Goal: Information Seeking & Learning: Find specific fact

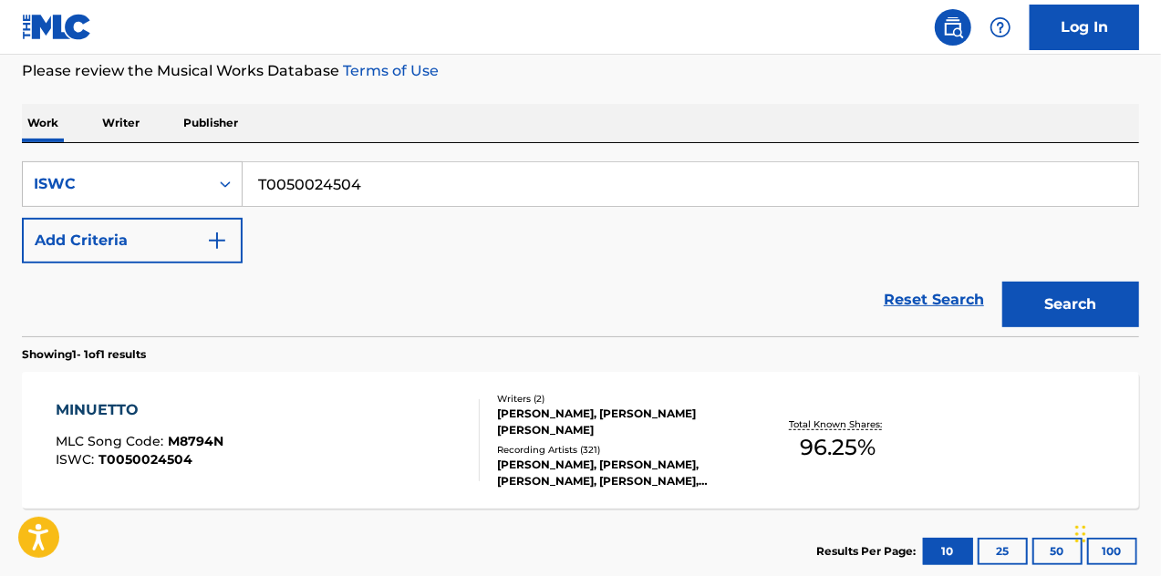
scroll to position [176, 0]
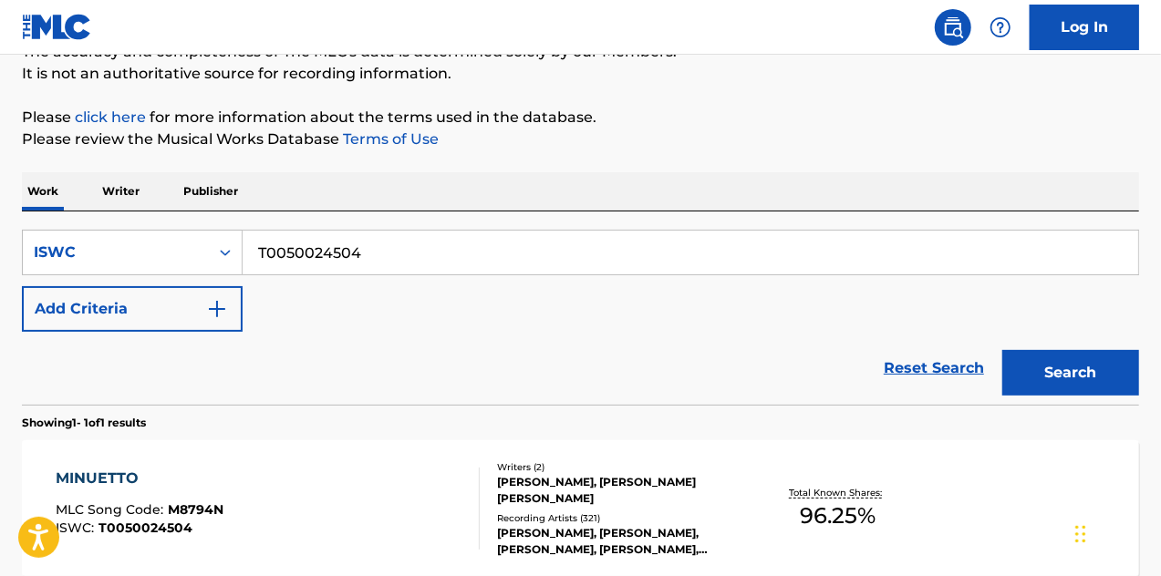
click at [336, 260] on input "T0050024504" at bounding box center [690, 253] width 895 height 44
paste input "09072461"
click at [1041, 369] on button "Search" at bounding box center [1070, 373] width 137 height 46
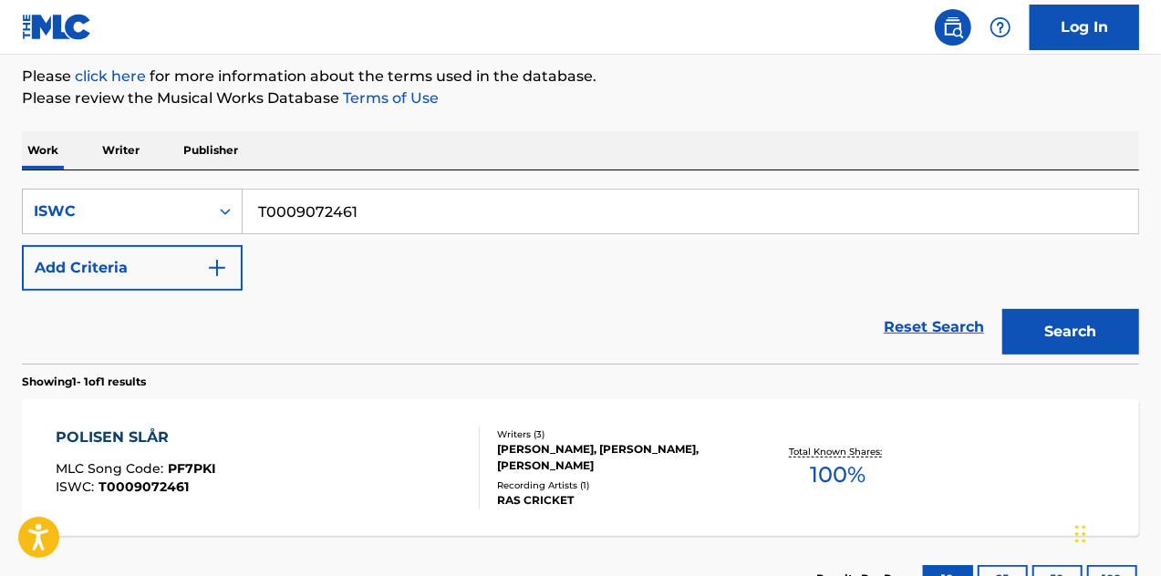
scroll to position [267, 0]
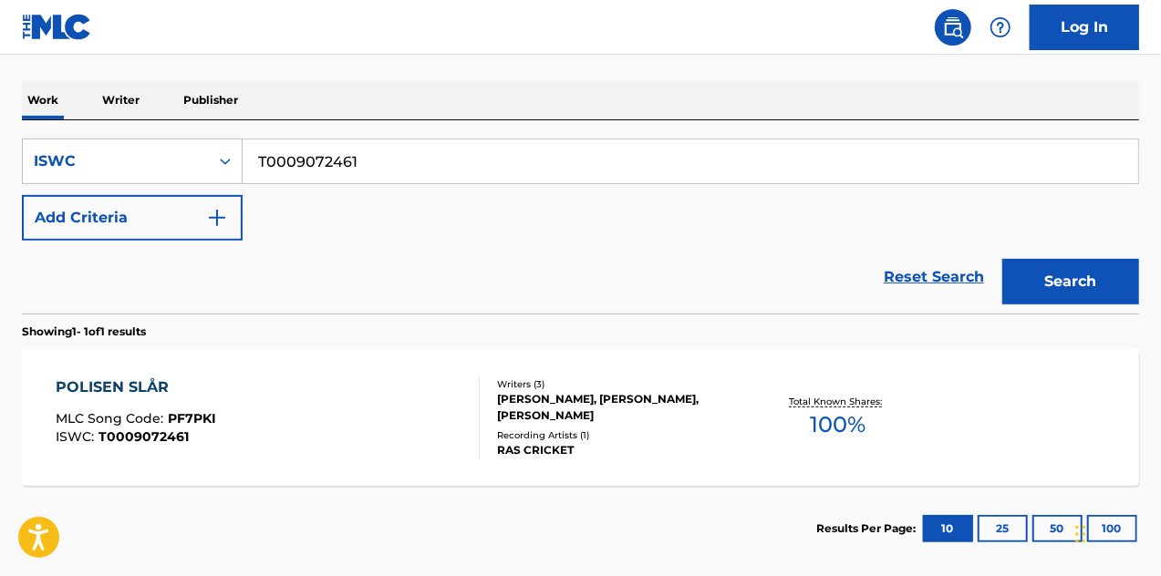
click at [366, 171] on input "T0009072461" at bounding box center [690, 162] width 895 height 44
click at [348, 159] on input "T0009072461" at bounding box center [690, 162] width 895 height 44
paste input "9255495217"
click at [1077, 297] on button "Search" at bounding box center [1070, 282] width 137 height 46
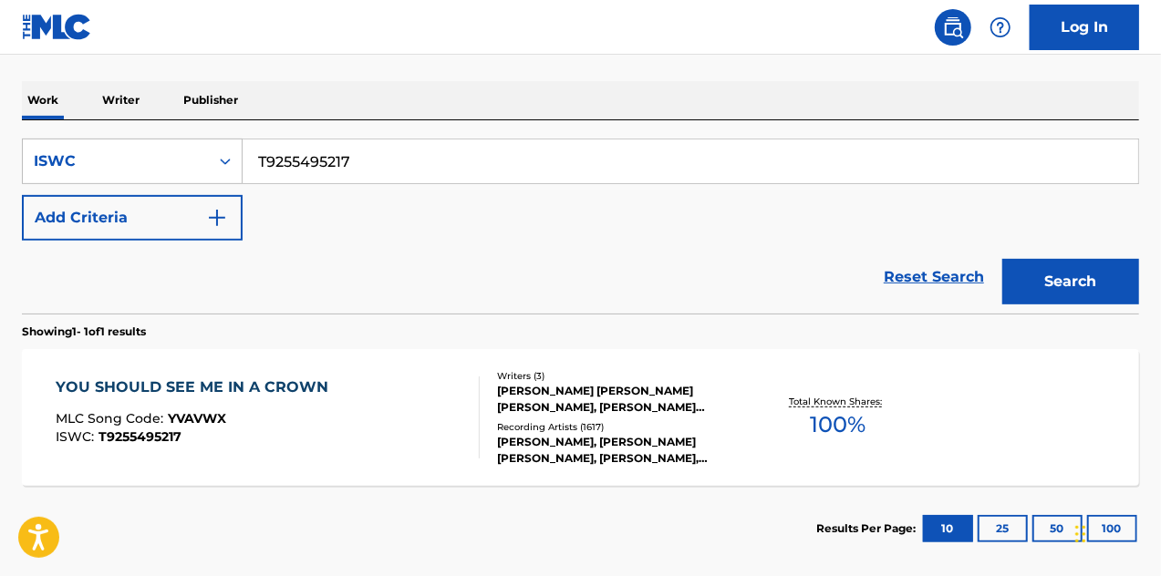
click at [348, 158] on input "T9255495217" at bounding box center [690, 162] width 895 height 44
paste input "059741730"
type input "T9059741730"
click at [1074, 291] on button "Search" at bounding box center [1070, 282] width 137 height 46
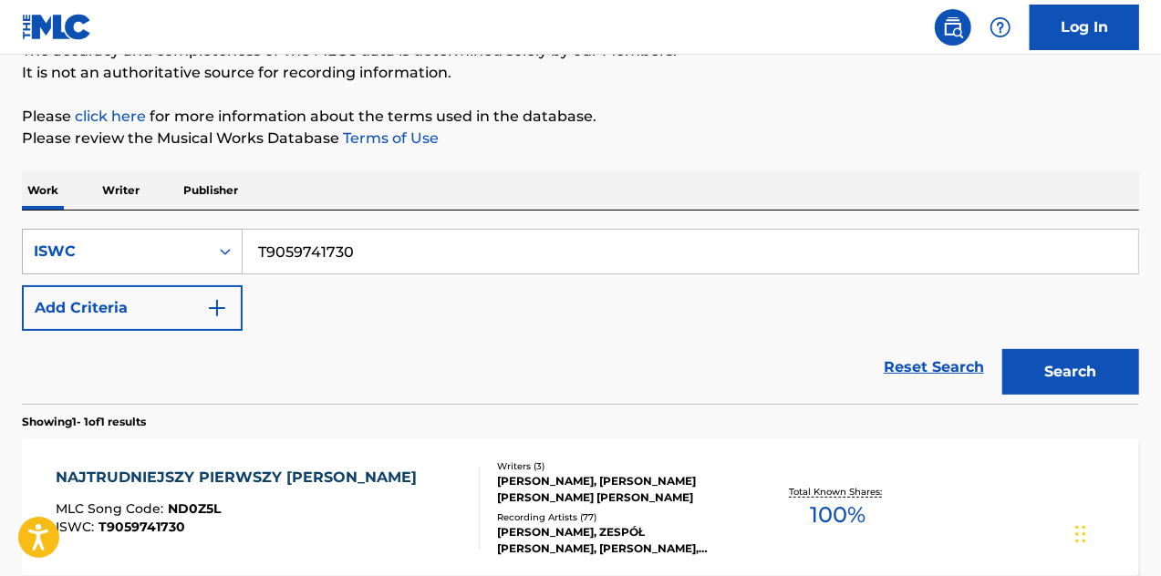
scroll to position [176, 0]
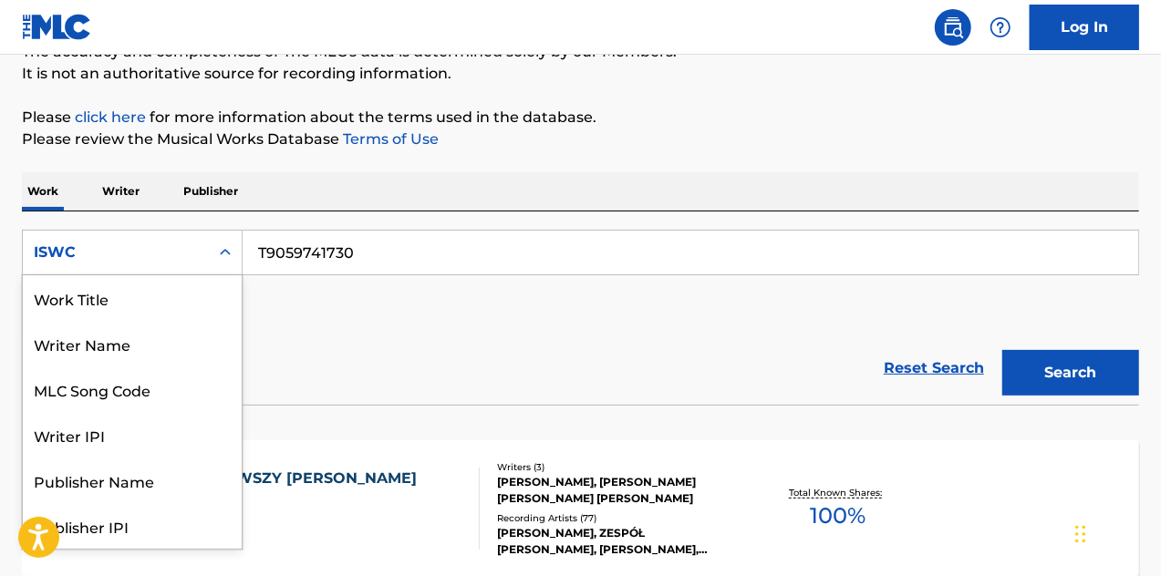
click at [146, 243] on div "ISWC" at bounding box center [116, 253] width 164 height 22
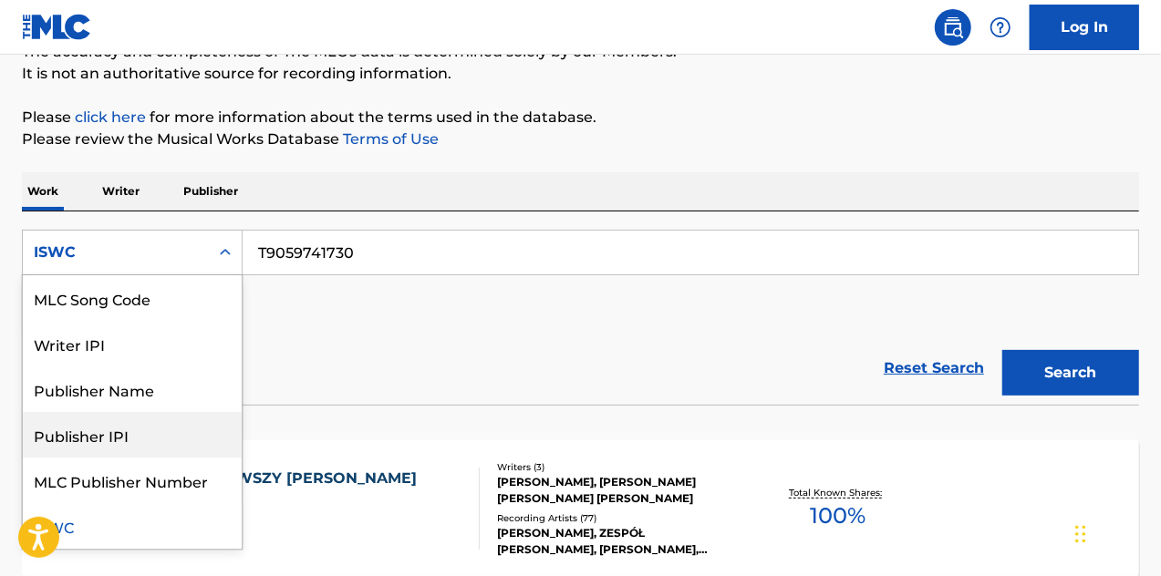
scroll to position [0, 0]
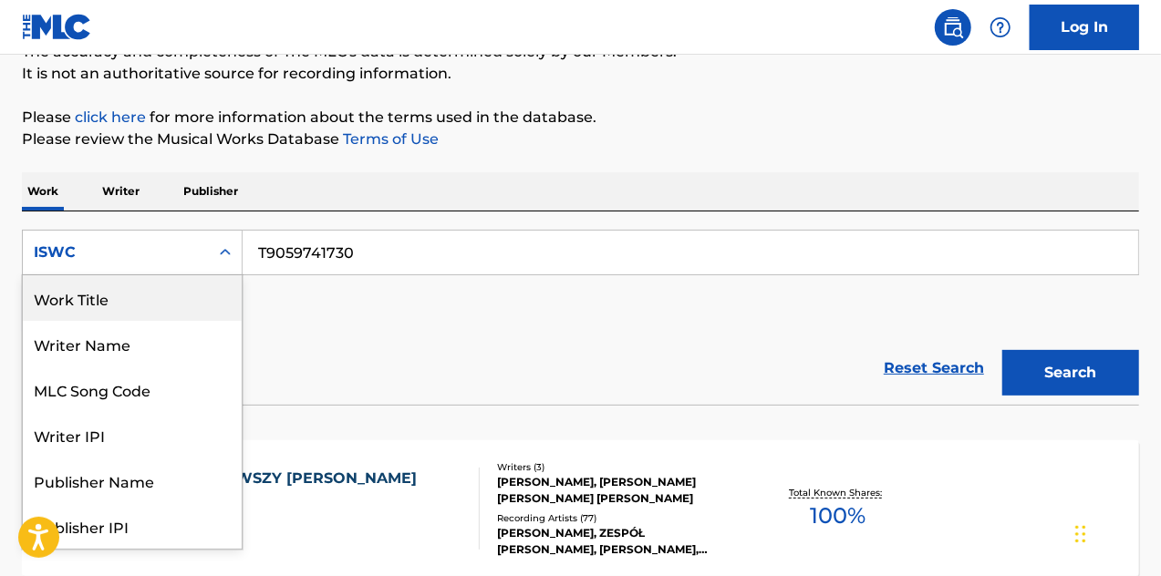
click at [81, 303] on div "Work Title" at bounding box center [132, 298] width 219 height 46
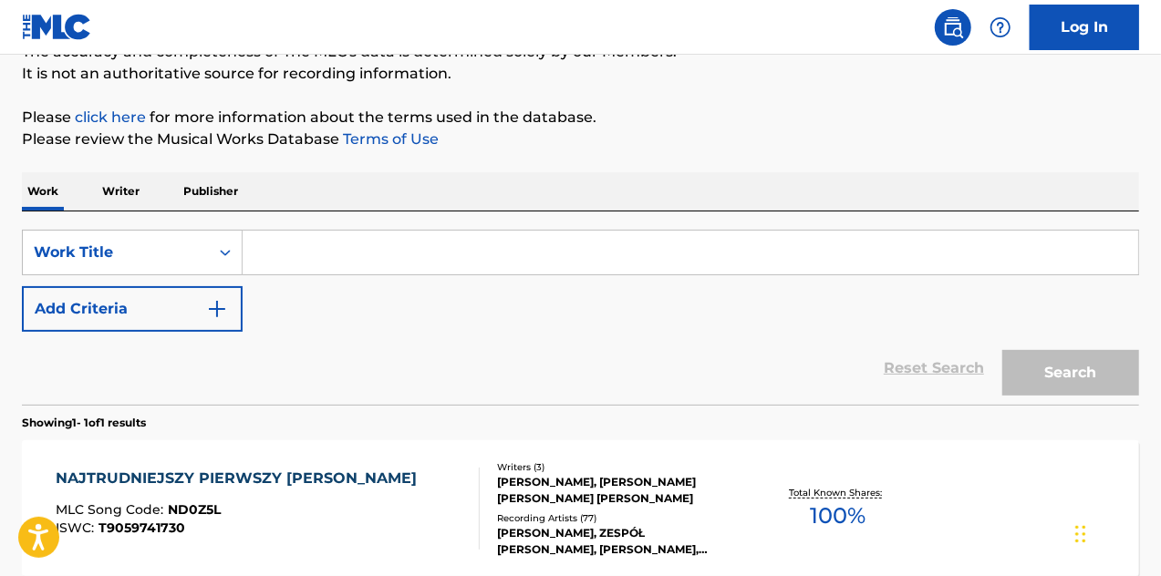
click at [314, 258] on input "Search Form" at bounding box center [690, 253] width 895 height 44
paste input "NAJTRUDNIEJSZY PIERWSZY [PERSON_NAME]"
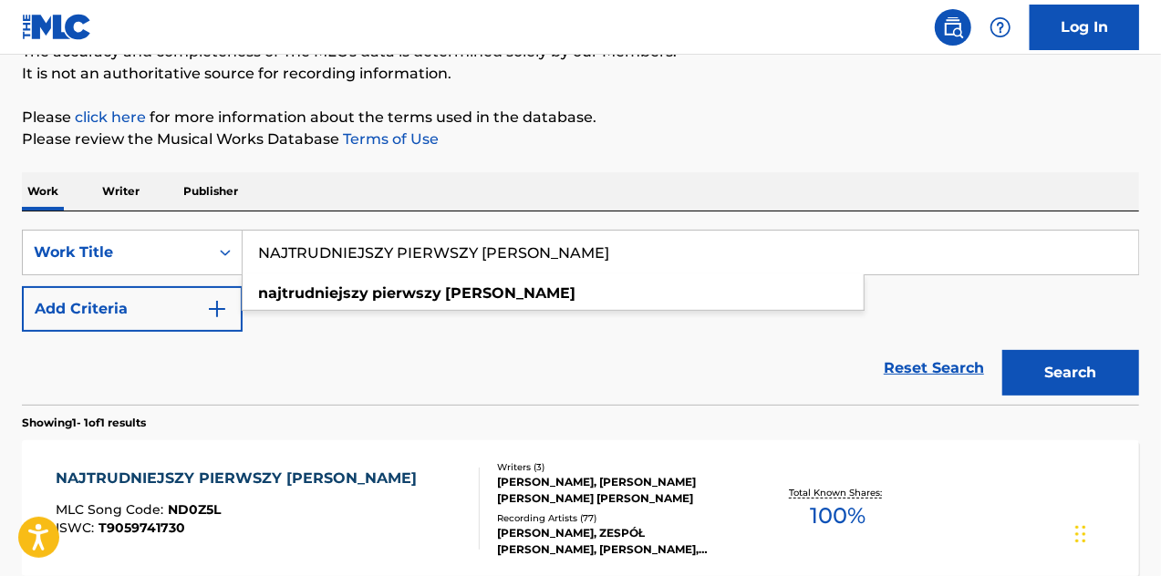
type input "NAJTRUDNIEJSZY PIERWSZY [PERSON_NAME]"
click at [1087, 367] on button "Search" at bounding box center [1070, 373] width 137 height 46
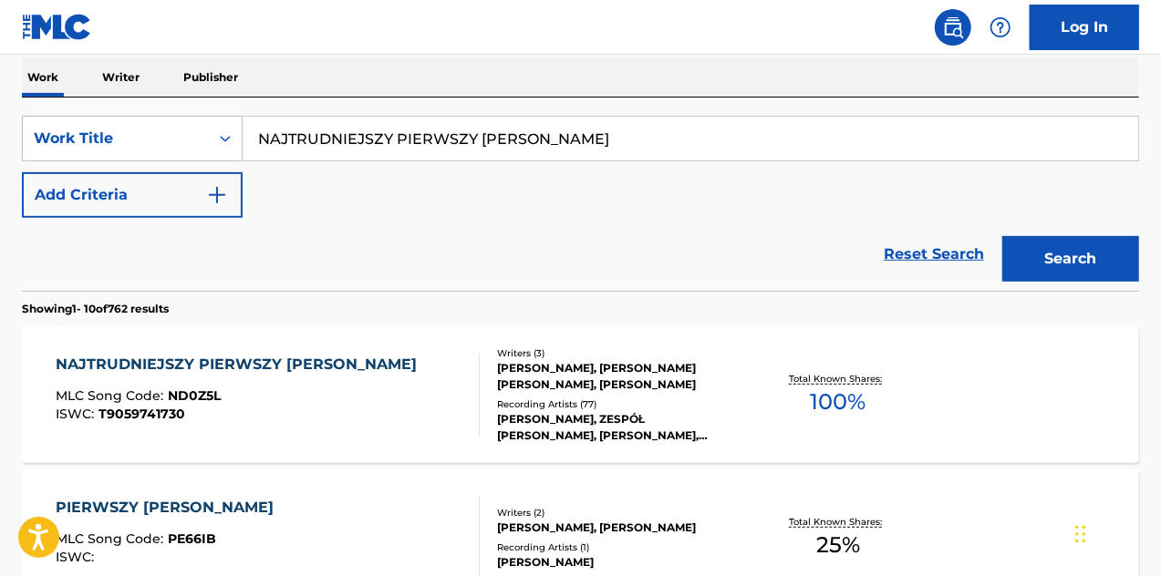
scroll to position [267, 0]
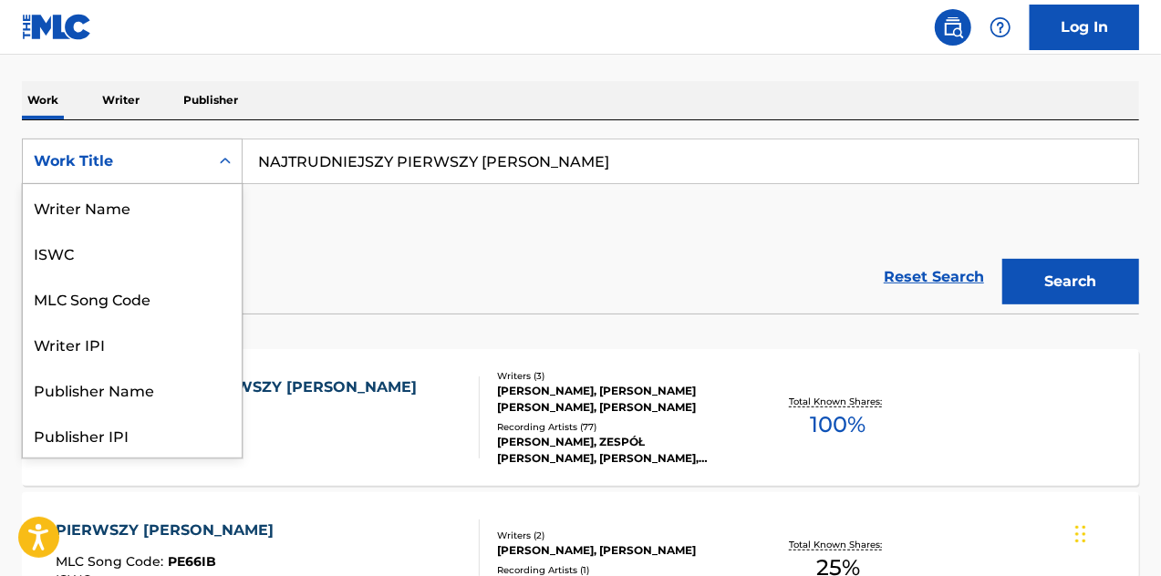
click at [175, 156] on div "Work Title" at bounding box center [116, 161] width 164 height 22
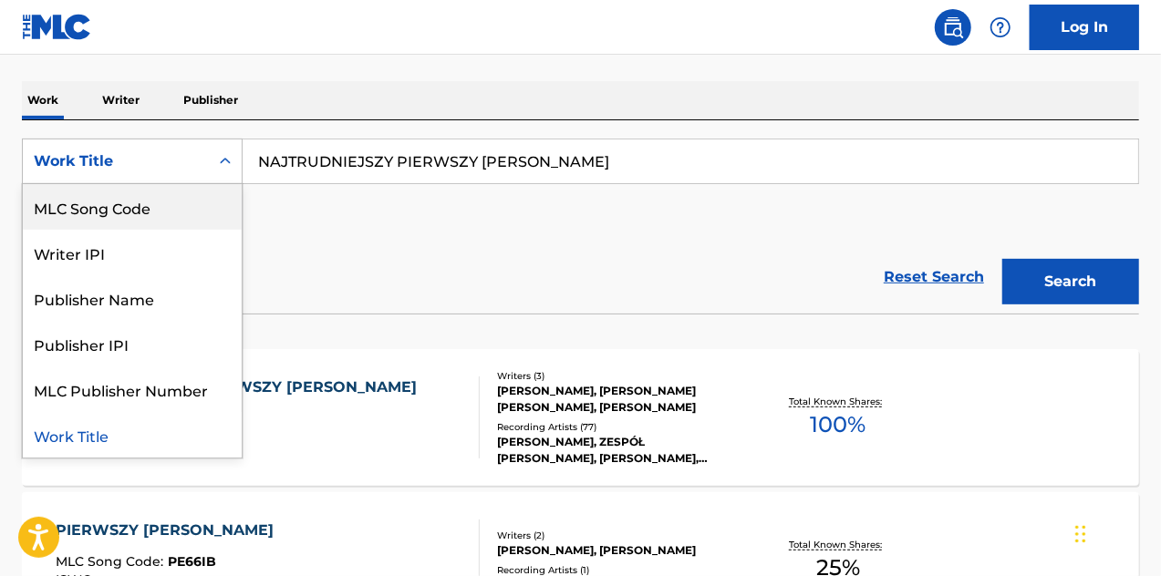
scroll to position [0, 0]
click at [452, 150] on input "NAJTRUDNIEJSZY PIERWSZY [PERSON_NAME]" at bounding box center [690, 162] width 895 height 44
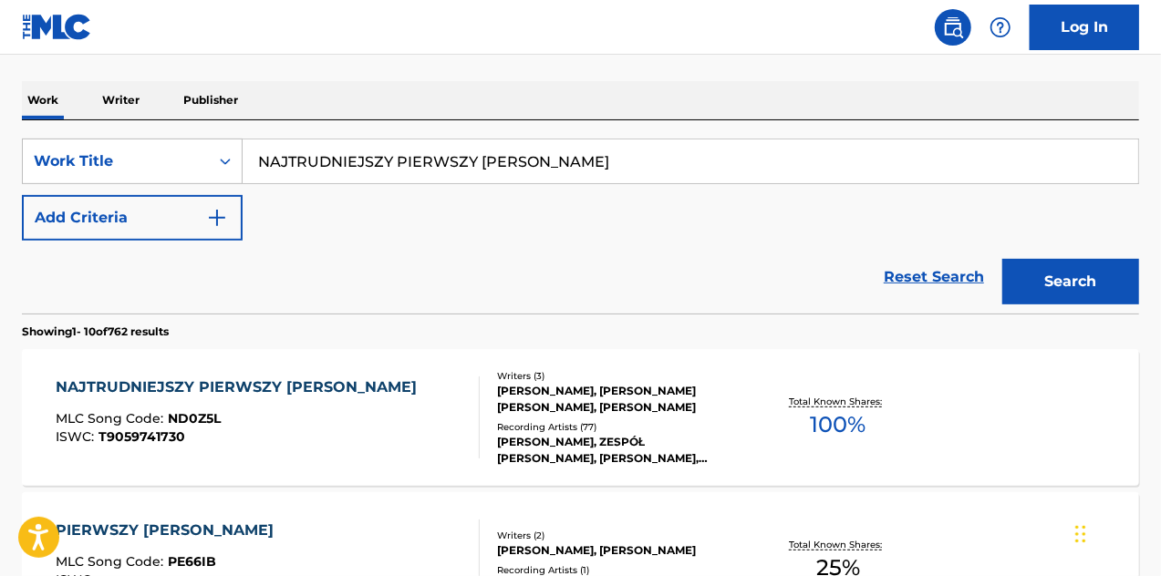
click at [452, 150] on input "NAJTRUDNIEJSZY PIERWSZY [PERSON_NAME]" at bounding box center [690, 162] width 895 height 44
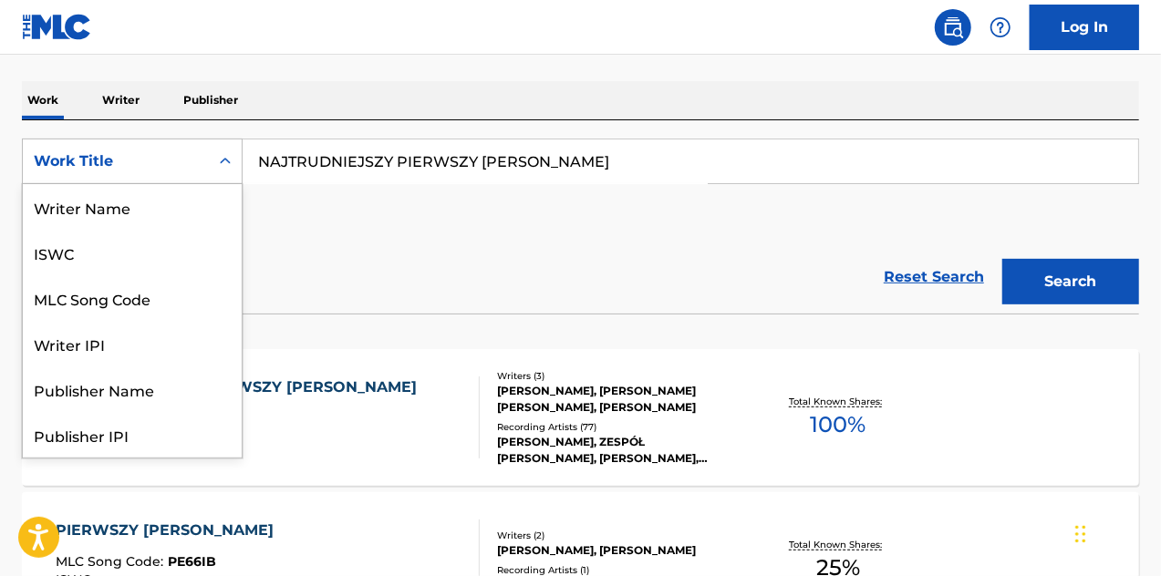
drag, startPoint x: 452, startPoint y: 150, endPoint x: 68, endPoint y: 160, distance: 384.0
click at [68, 160] on div "Work Title" at bounding box center [116, 161] width 164 height 22
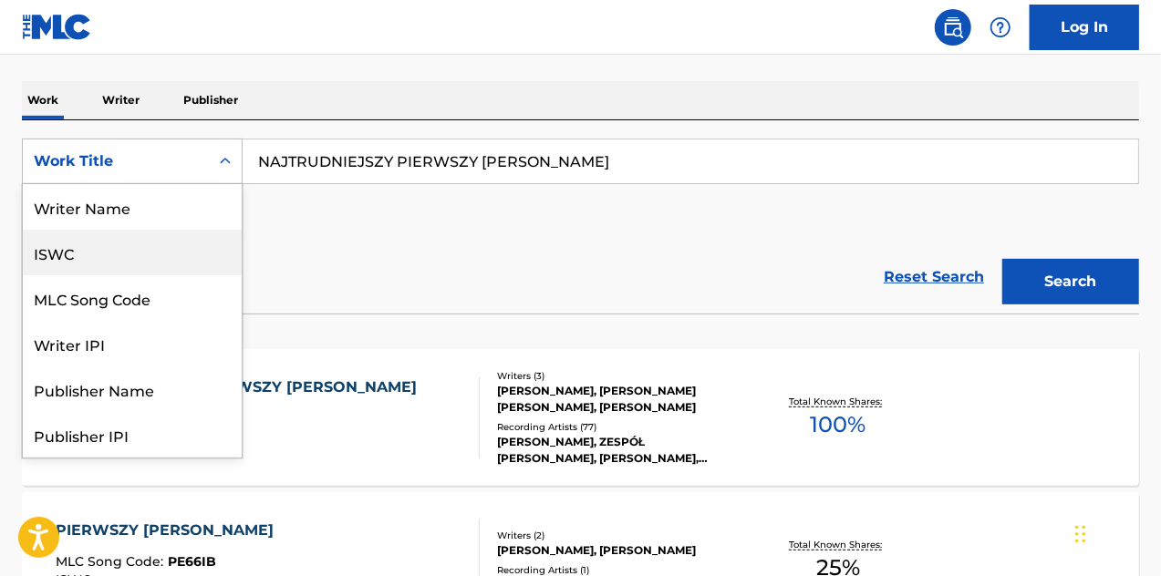
click at [102, 267] on div "ISWC" at bounding box center [132, 253] width 219 height 46
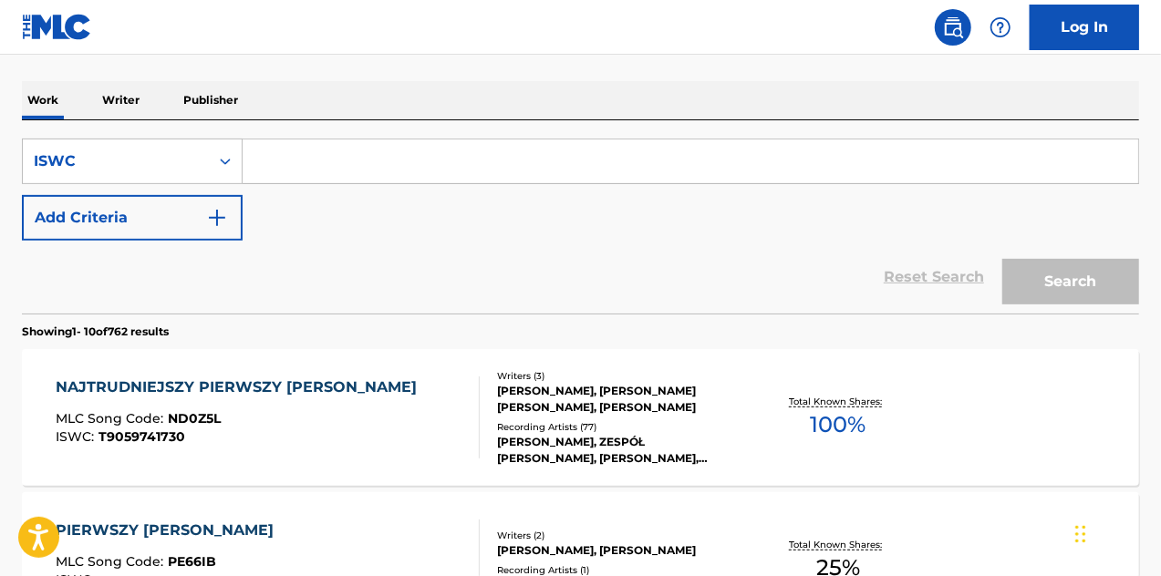
click at [390, 141] on input "Search Form" at bounding box center [690, 162] width 895 height 44
paste input "Siempre que quiera"
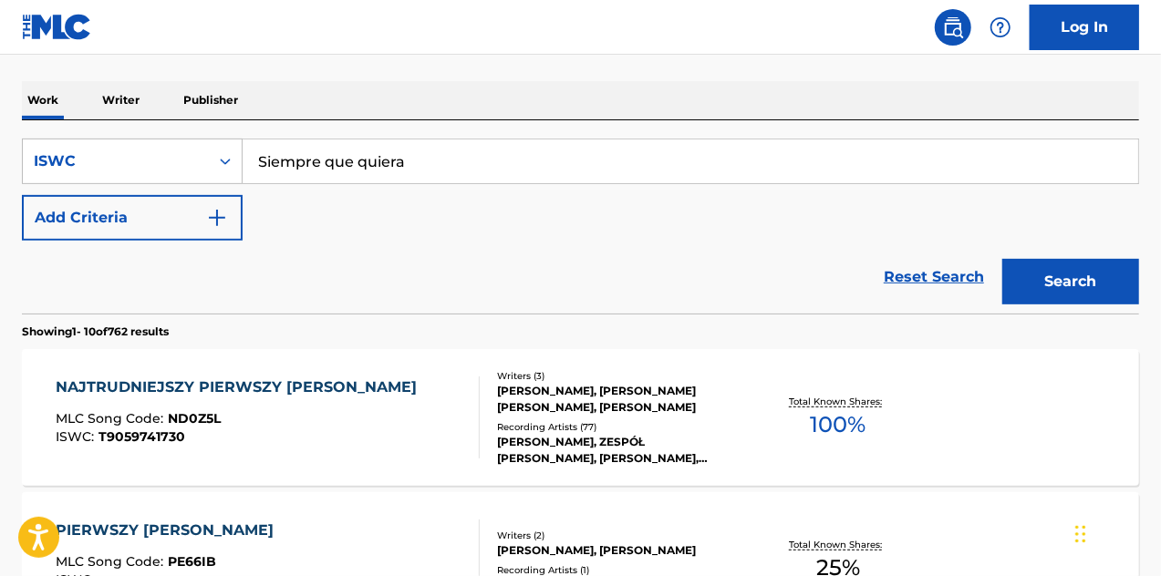
click at [336, 161] on input "Siempre que quiera" at bounding box center [690, 162] width 895 height 44
paste input "T0419987419"
type input "T0419987419"
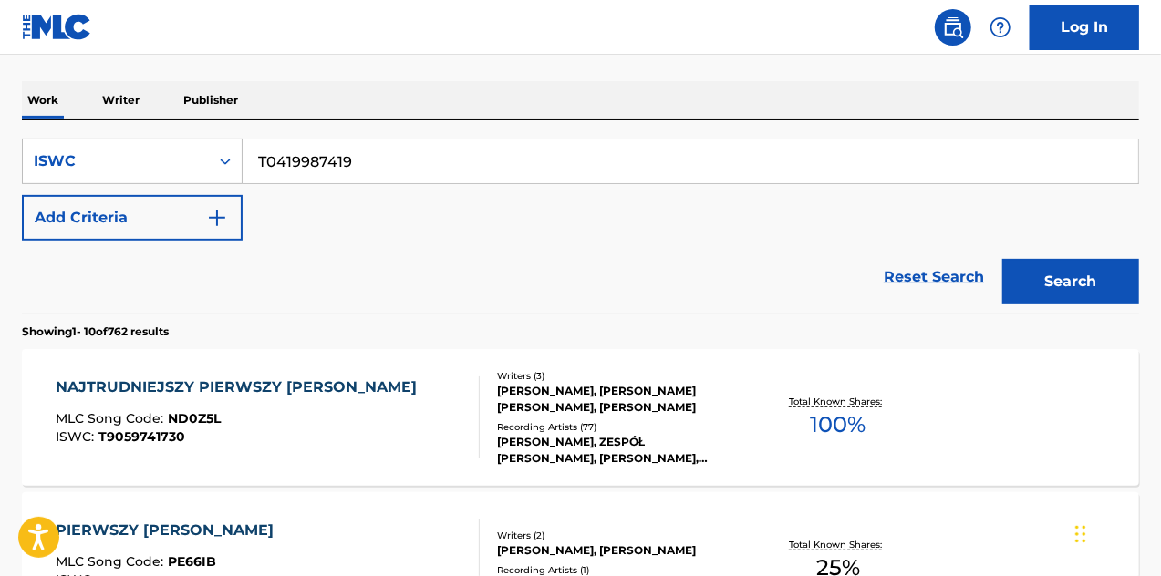
click at [1107, 280] on button "Search" at bounding box center [1070, 282] width 137 height 46
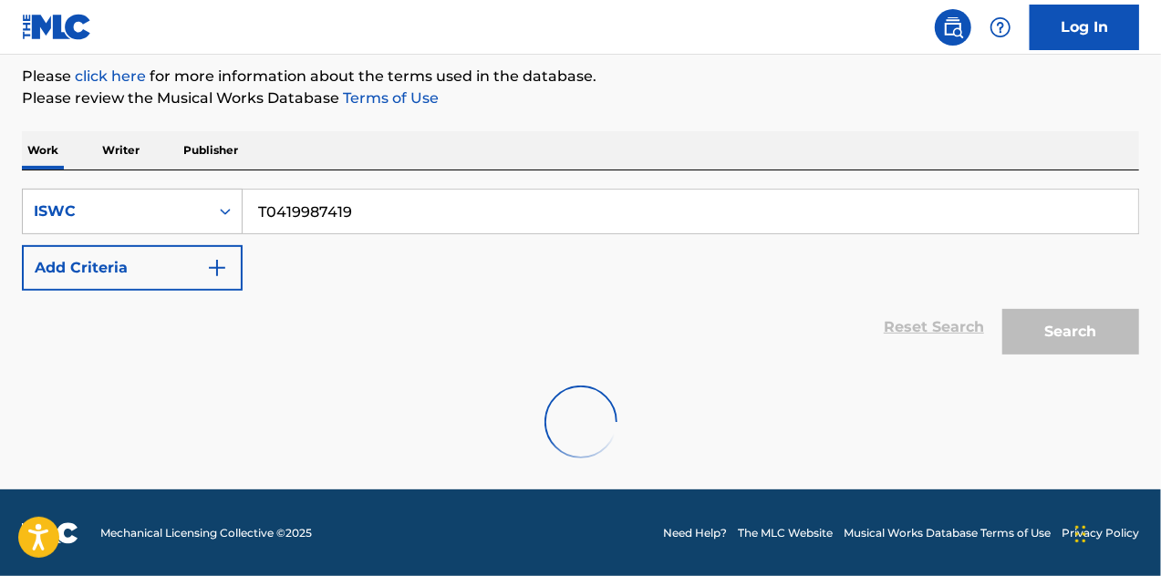
scroll to position [267, 0]
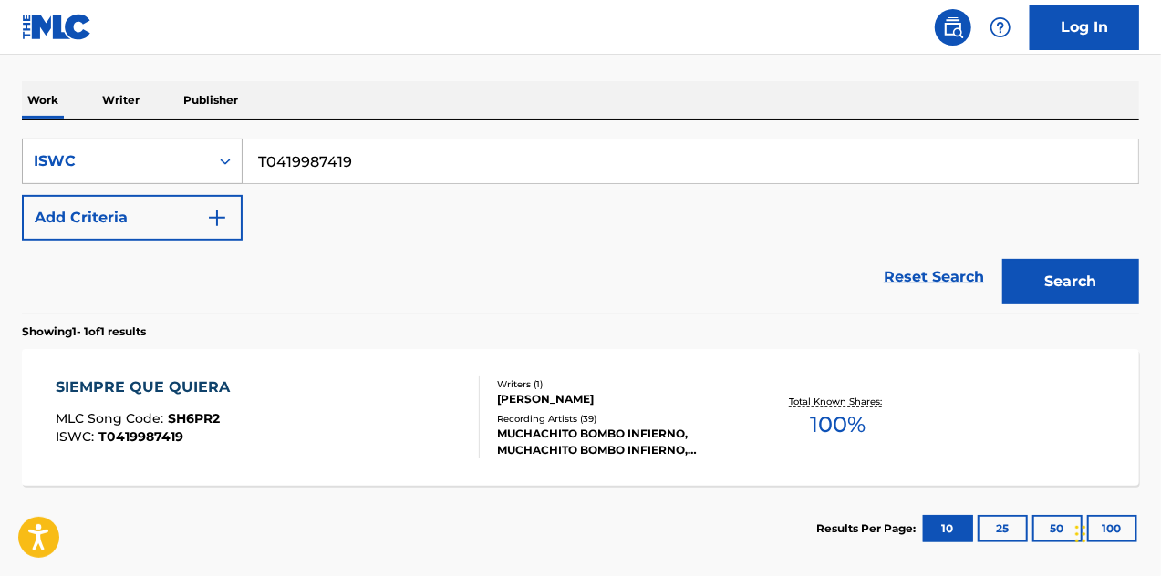
click at [155, 176] on div "ISWC" at bounding box center [116, 161] width 186 height 35
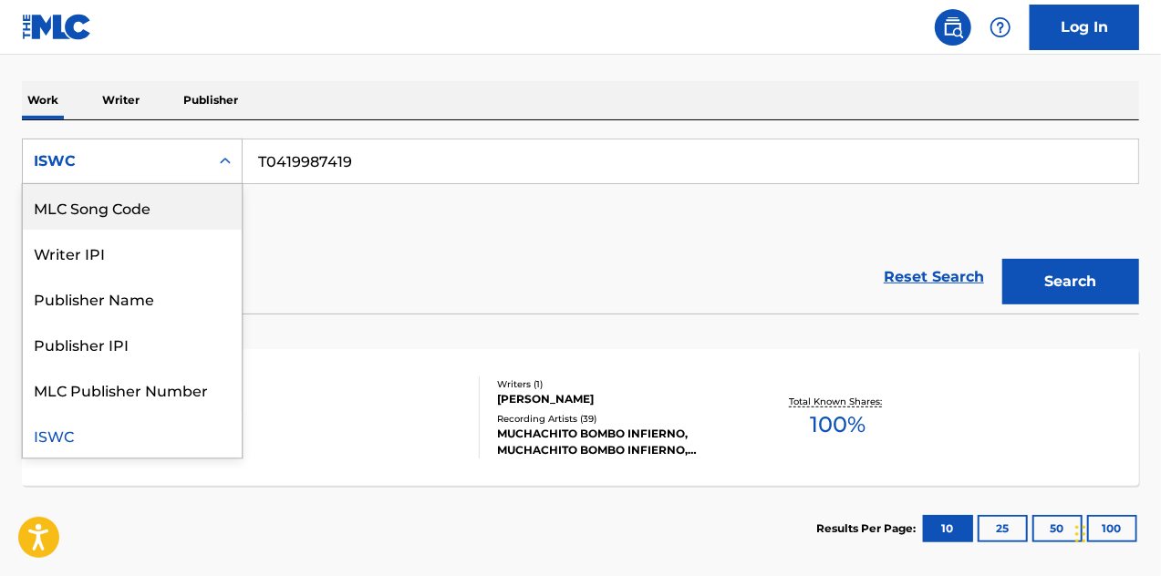
scroll to position [0, 0]
click at [102, 212] on div "Work Title" at bounding box center [132, 207] width 219 height 46
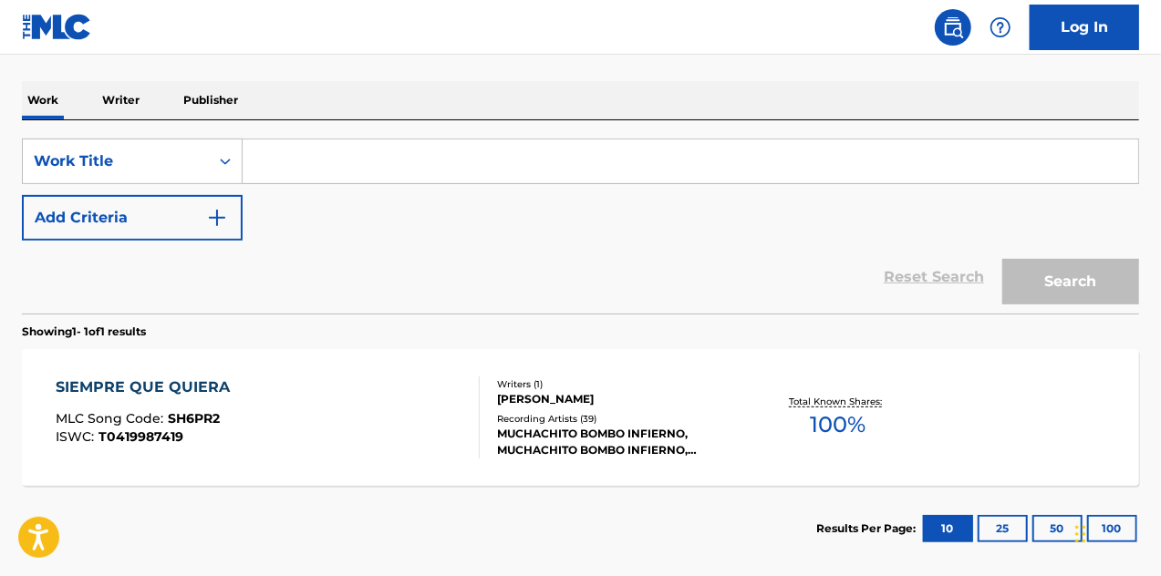
click at [321, 168] on input "Search Form" at bounding box center [690, 162] width 895 height 44
click at [321, 167] on input "Search Form" at bounding box center [690, 162] width 895 height 44
paste input "Siempre que quiera"
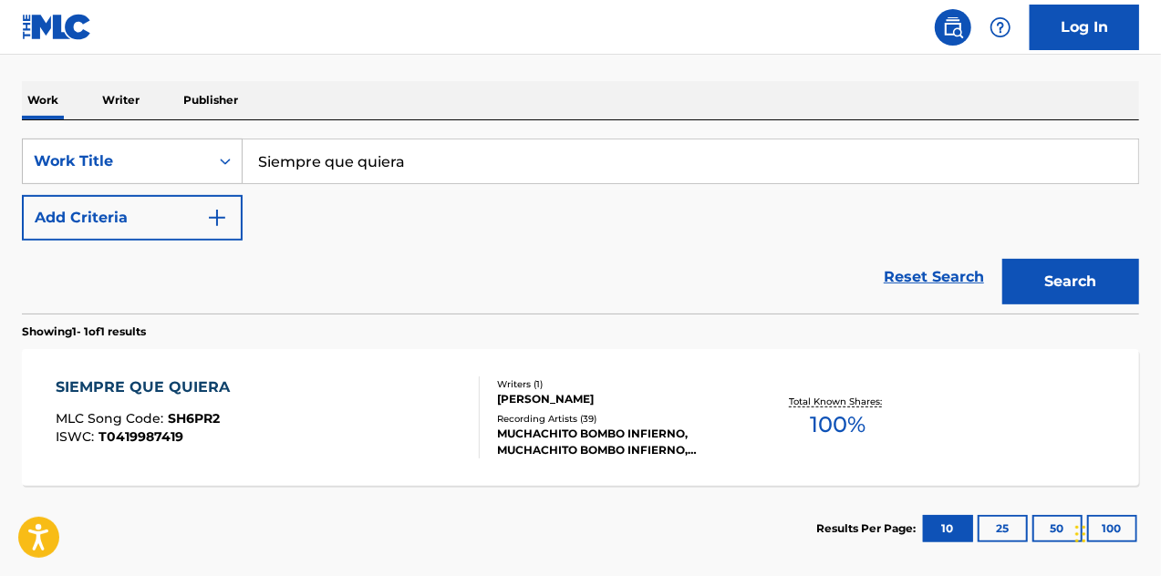
type input "Siempre que quiera"
click at [199, 230] on button "Add Criteria" at bounding box center [132, 218] width 221 height 46
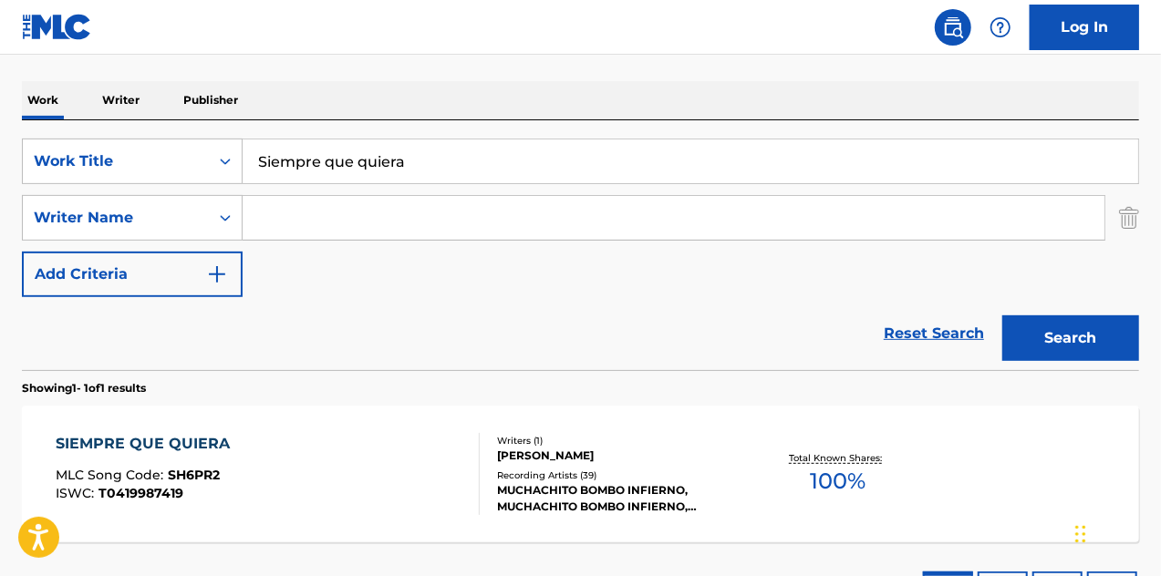
click at [304, 238] on input "Search Form" at bounding box center [674, 218] width 862 height 44
paste input "[PERSON_NAME]"
type input "[PERSON_NAME]"
click at [1076, 330] on button "Search" at bounding box center [1070, 339] width 137 height 46
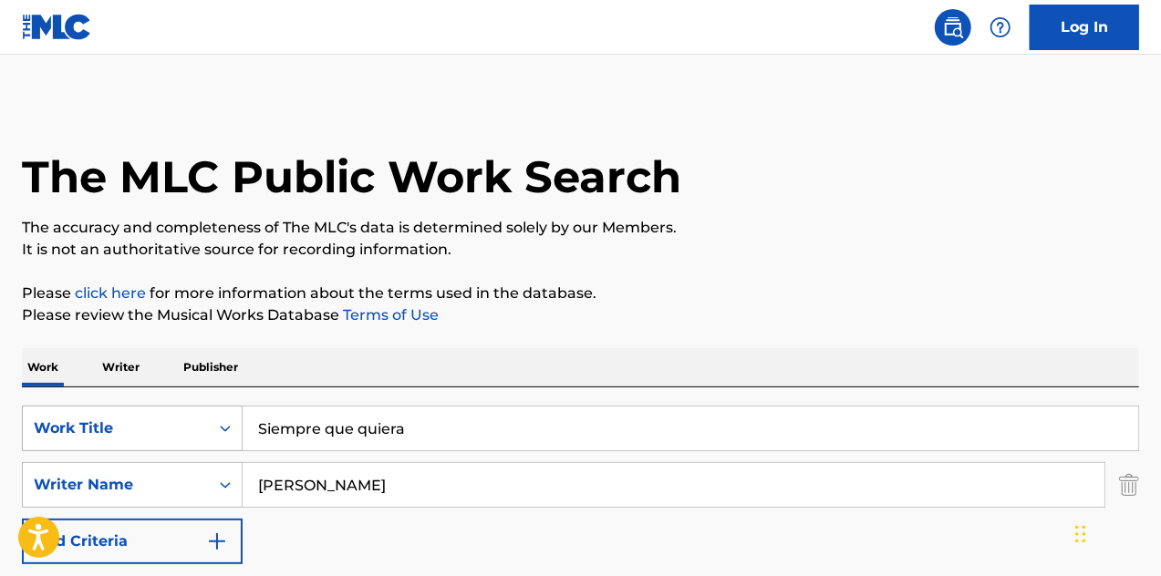
click at [129, 423] on div "Work Title" at bounding box center [116, 429] width 164 height 22
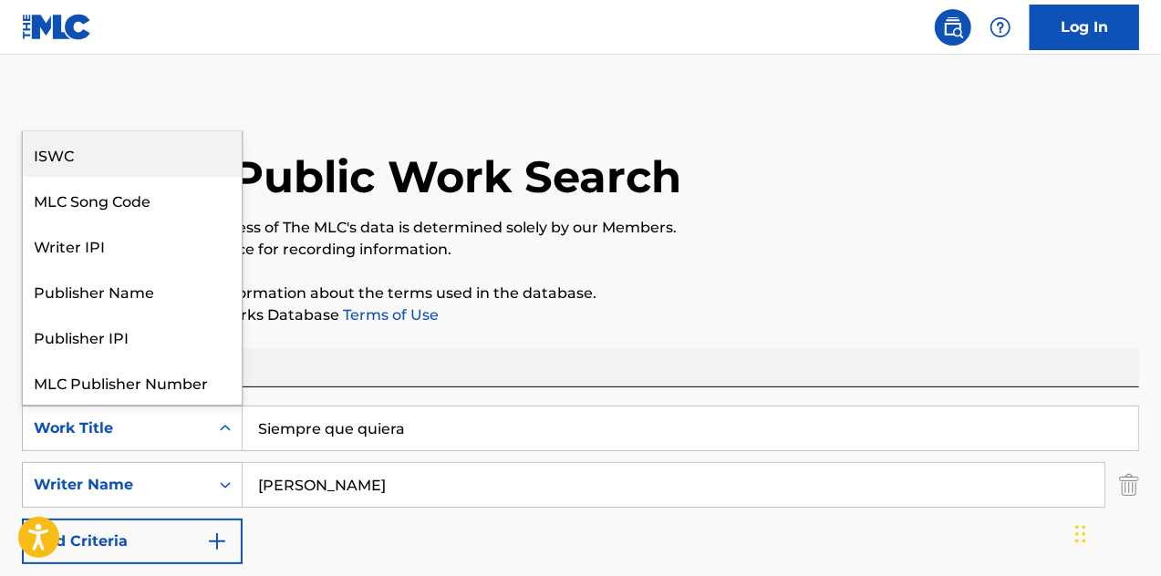
click at [124, 160] on div "ISWC" at bounding box center [132, 154] width 219 height 46
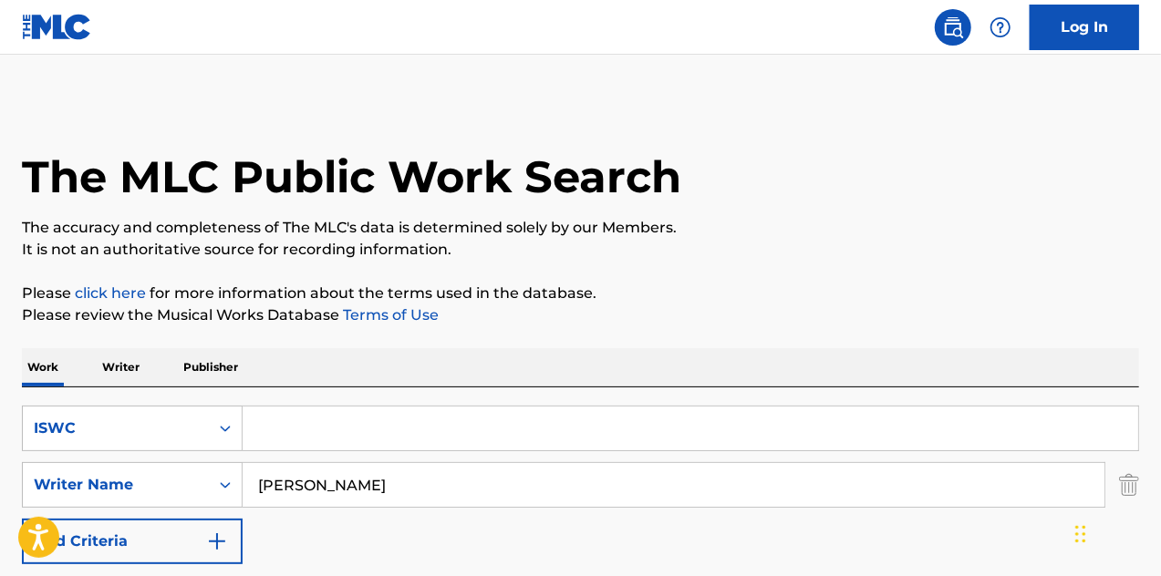
click at [320, 420] on input "Search Form" at bounding box center [690, 429] width 895 height 44
paste input "T9235074609"
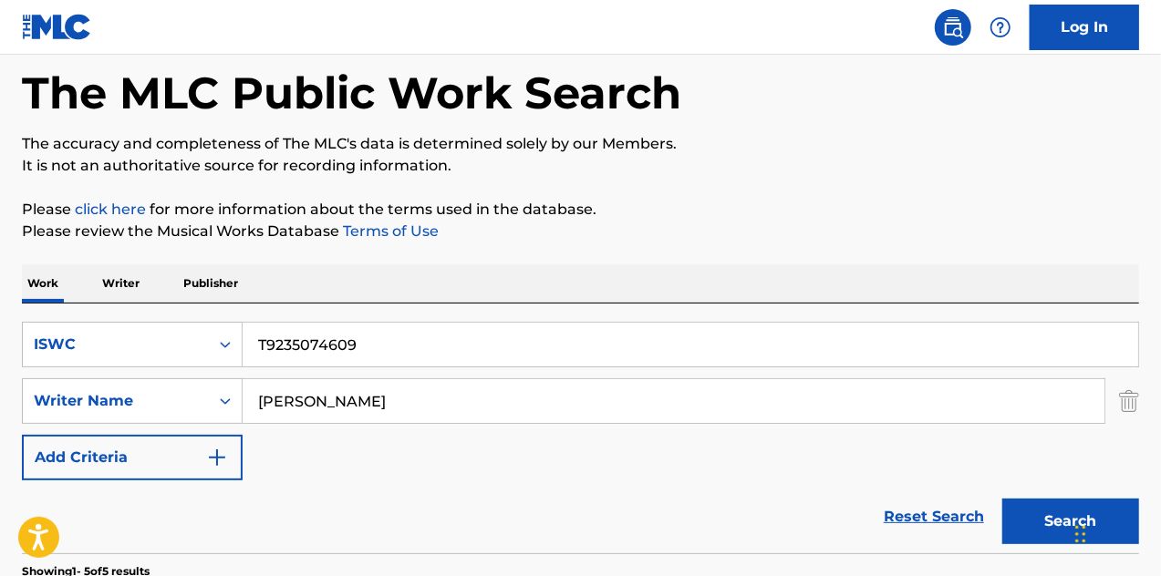
scroll to position [91, 0]
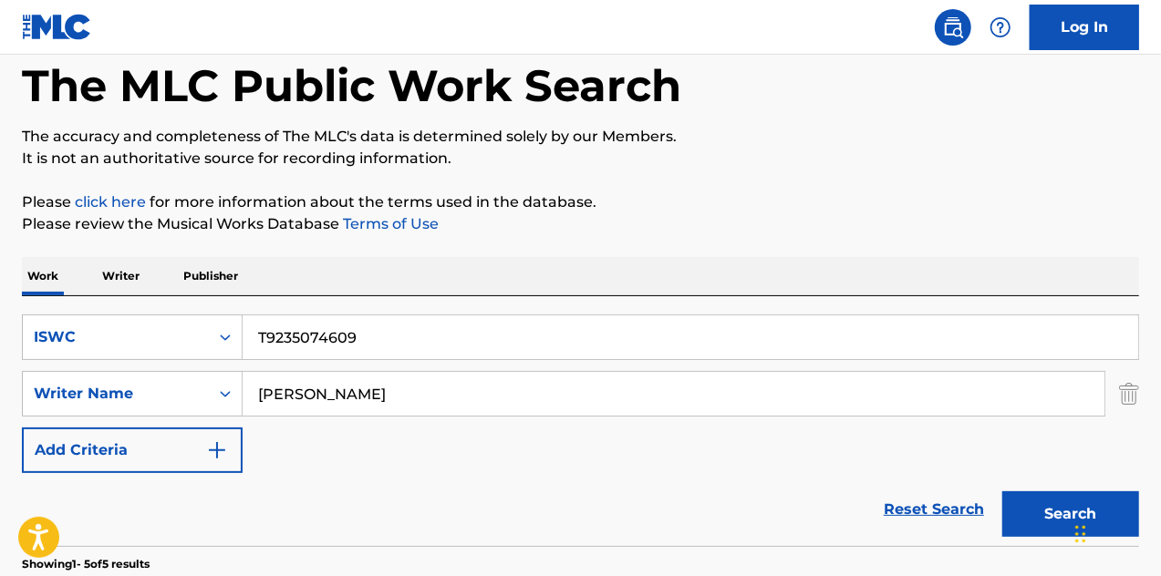
click at [1137, 393] on img "Search Form" at bounding box center [1129, 394] width 20 height 46
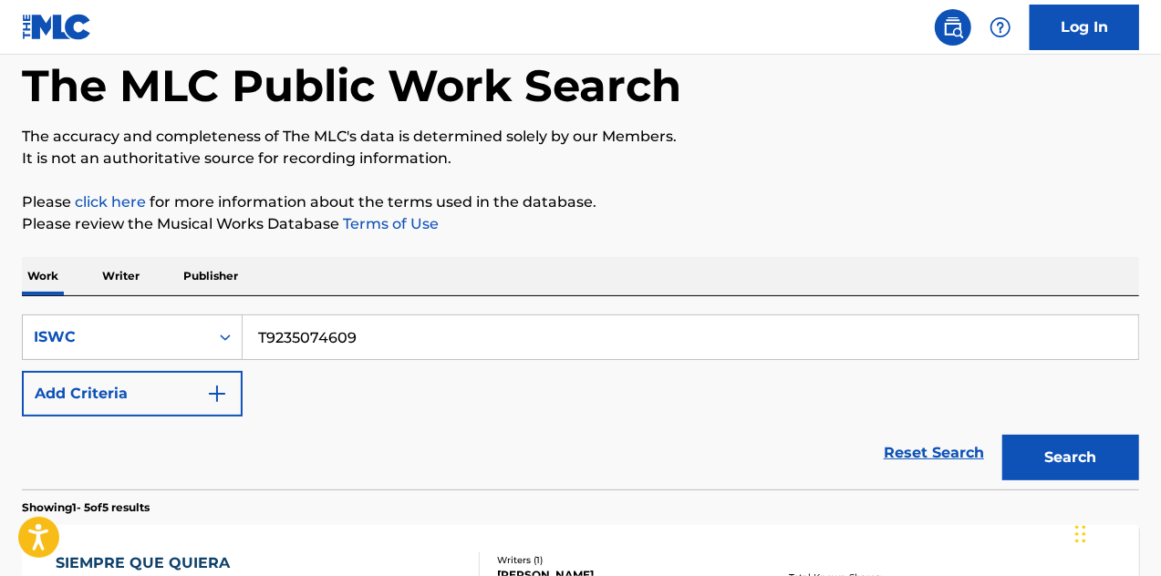
click at [1037, 464] on button "Search" at bounding box center [1070, 458] width 137 height 46
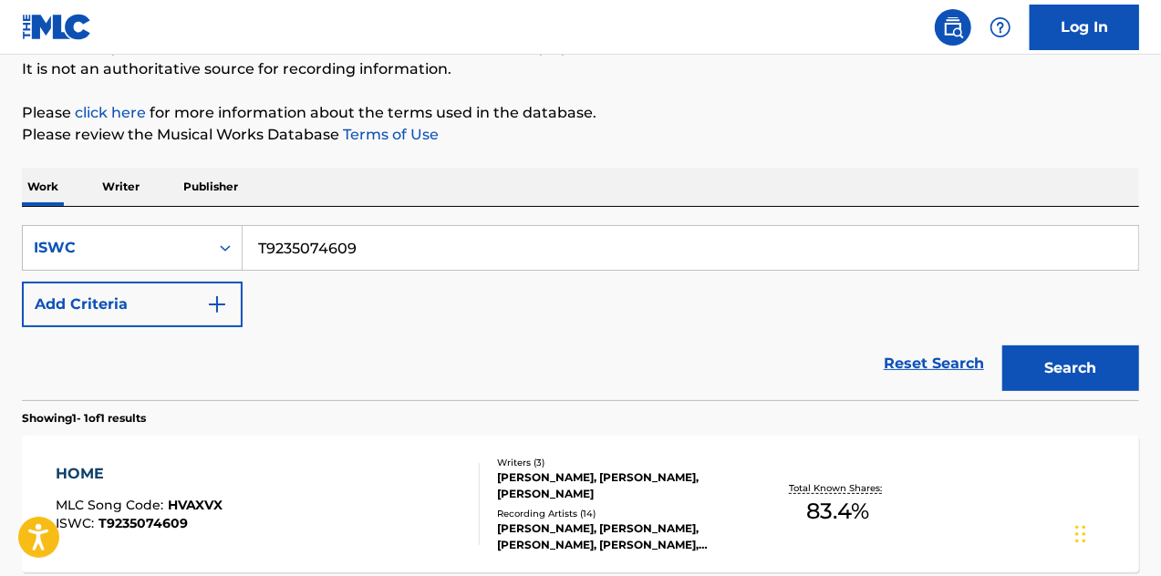
scroll to position [274, 0]
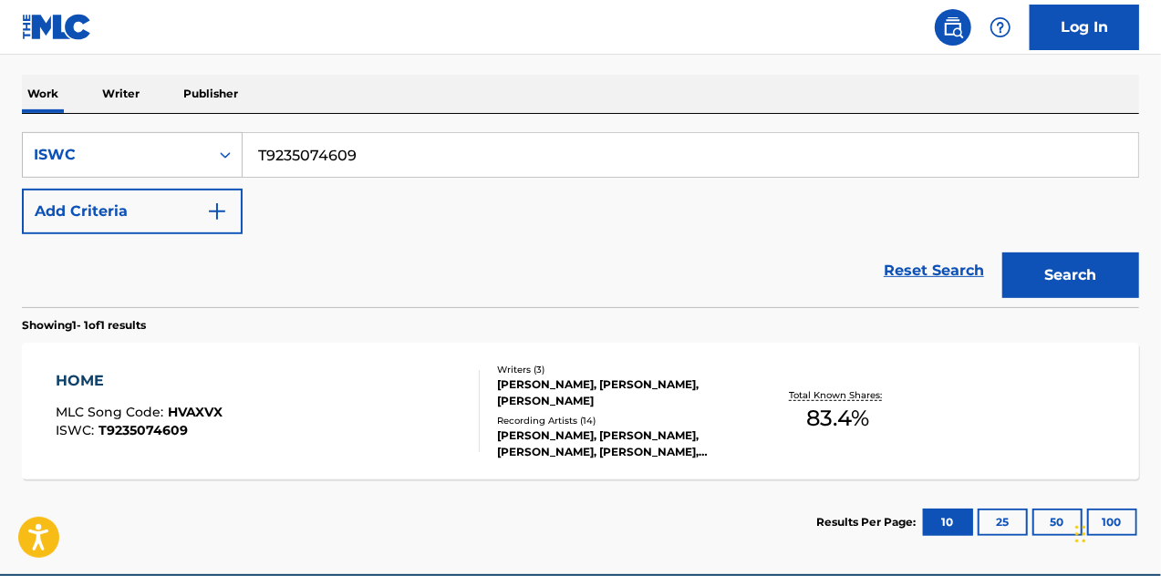
click at [347, 152] on input "T9235074609" at bounding box center [690, 155] width 895 height 44
paste input "71479971"
type input "T9271479971"
click at [1064, 260] on button "Search" at bounding box center [1070, 276] width 137 height 46
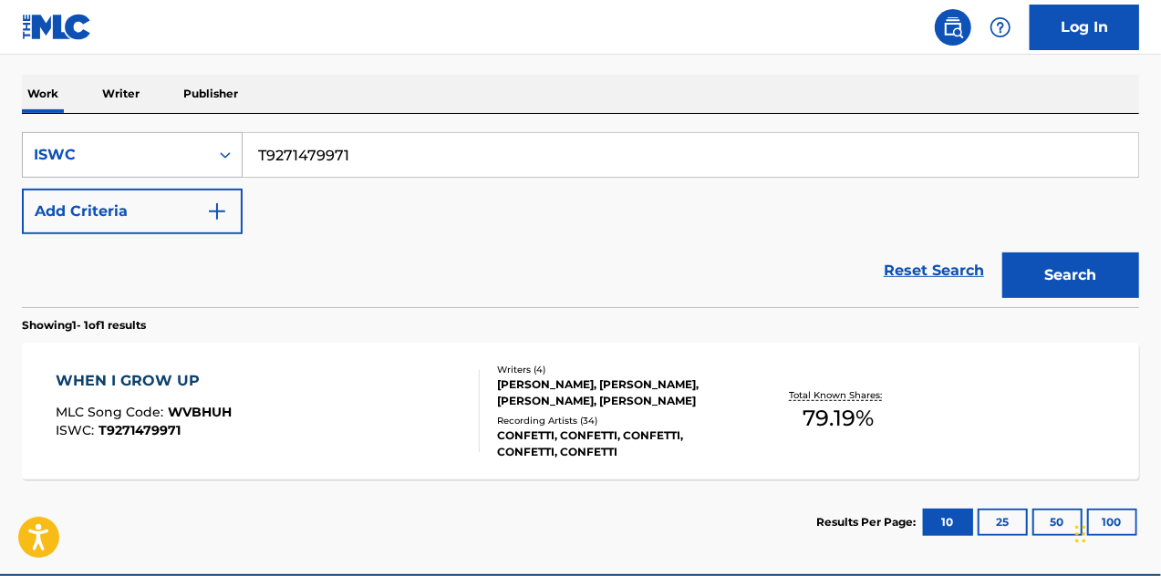
click at [199, 160] on div "ISWC" at bounding box center [116, 155] width 186 height 35
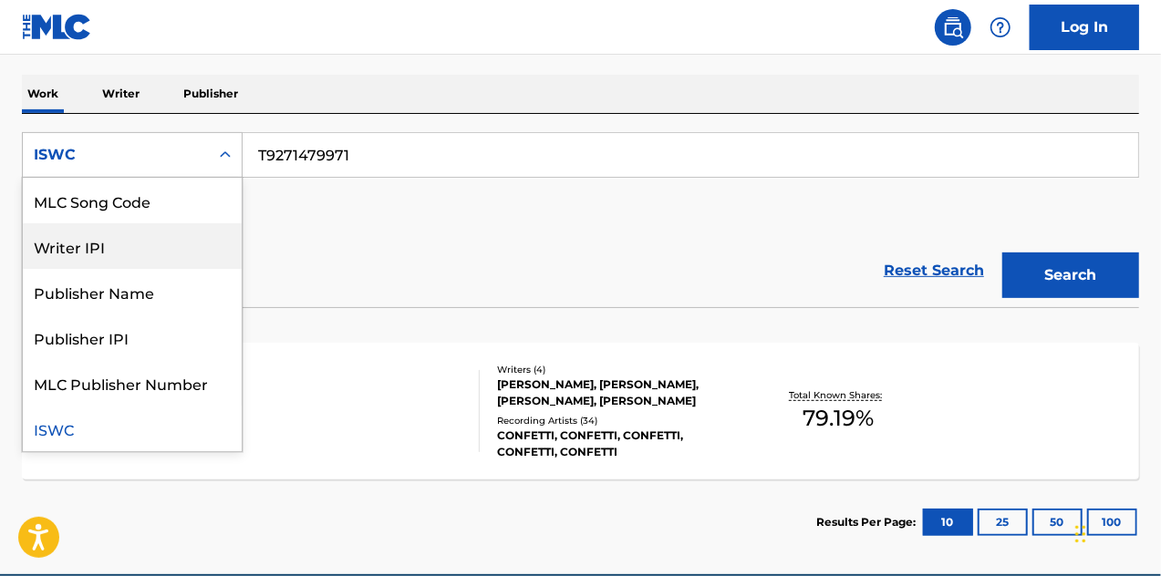
scroll to position [0, 0]
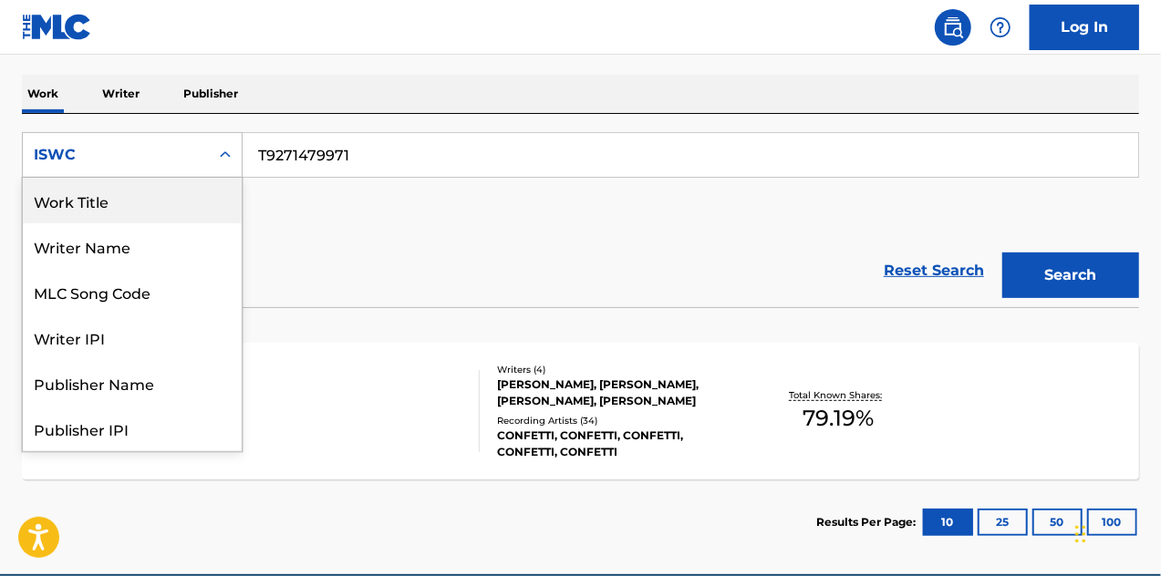
click at [149, 212] on div "Work Title" at bounding box center [132, 201] width 219 height 46
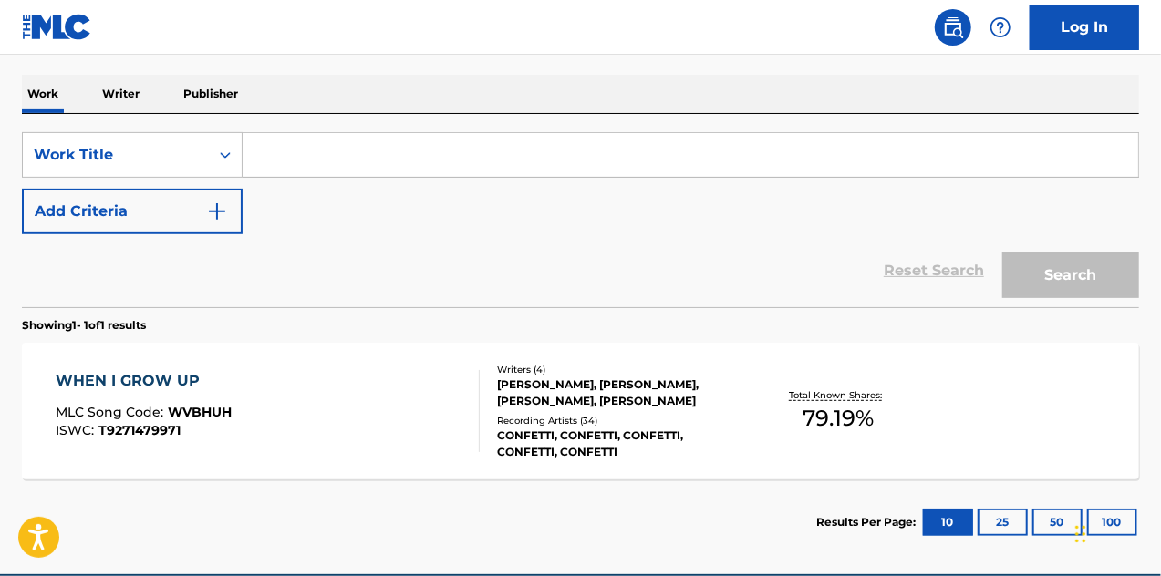
click at [339, 161] on input "Search Form" at bounding box center [690, 155] width 895 height 44
paste input "BRAND NEW"
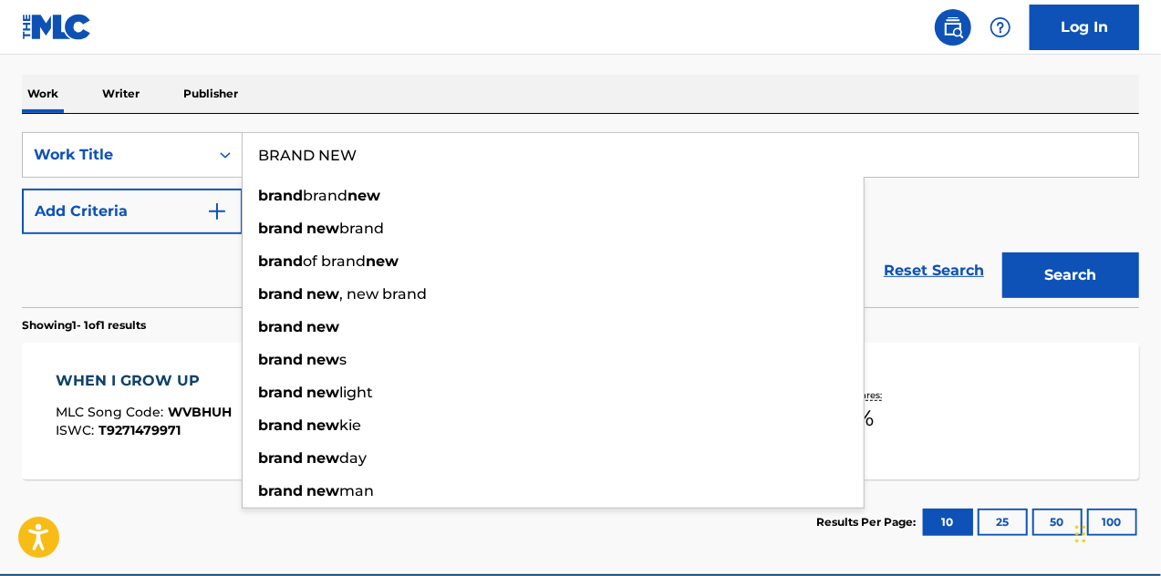
type input "BRAND NEW"
click at [140, 204] on button "Add Criteria" at bounding box center [132, 212] width 221 height 46
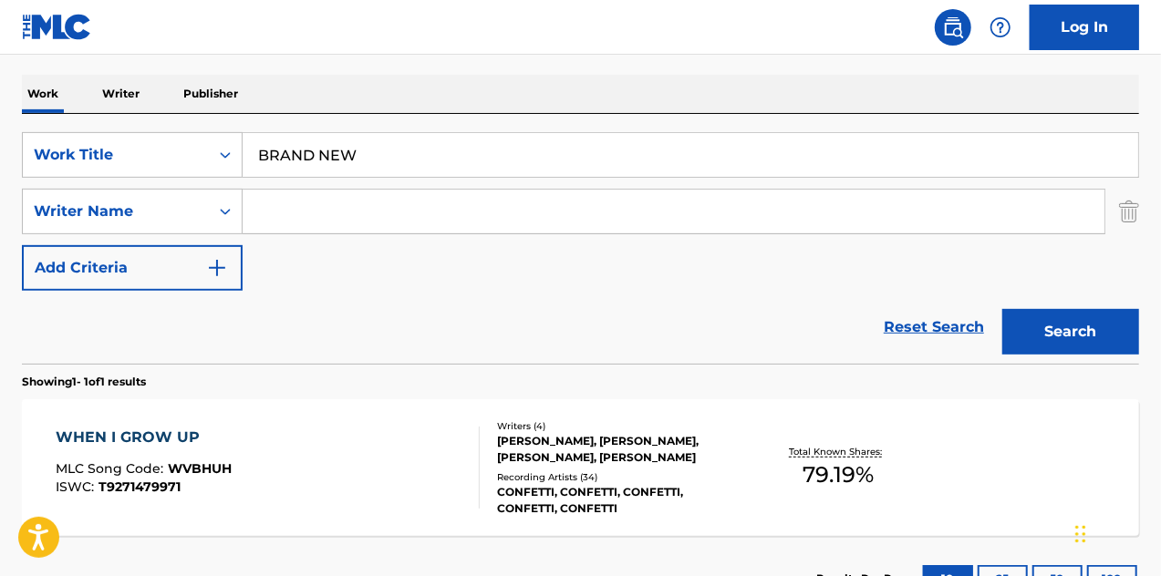
click at [287, 196] on input "Search Form" at bounding box center [674, 212] width 862 height 44
paste input "[PERSON_NAME]"
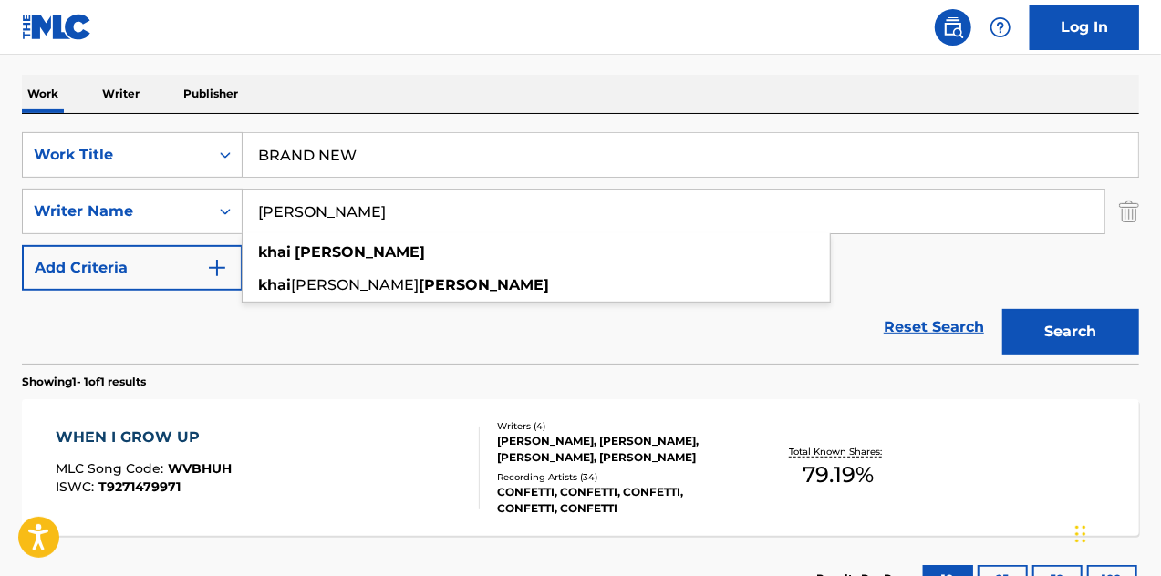
type input "[PERSON_NAME]"
click at [1080, 335] on button "Search" at bounding box center [1070, 332] width 137 height 46
